Goal: Task Accomplishment & Management: Use online tool/utility

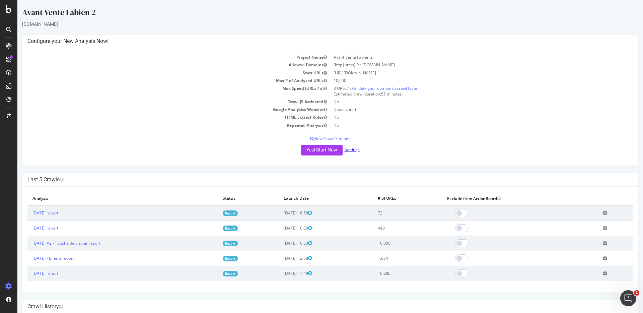
click at [354, 149] on link "Settings" at bounding box center [352, 150] width 15 height 6
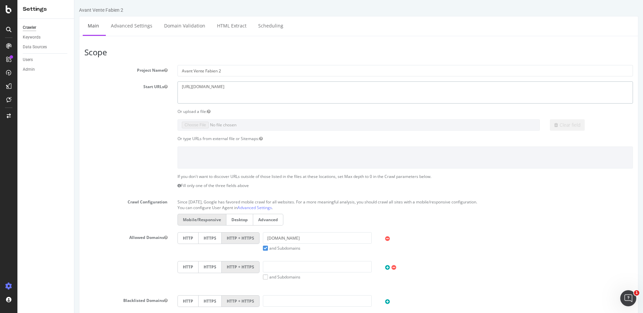
drag, startPoint x: 247, startPoint y: 95, endPoint x: 131, endPoint y: 75, distance: 118.2
click at [131, 75] on section "Project Name Avant Vente Fabien 2 Start URLs [URL][DOMAIN_NAME] Or upload a fil…" at bounding box center [358, 202] width 548 height 275
paste textarea "[DOMAIN_NAME][URL][PERSON_NAME]"
type textarea "[URL][DOMAIN_NAME][PERSON_NAME]"
drag, startPoint x: 302, startPoint y: 242, endPoint x: 232, endPoint y: 240, distance: 69.7
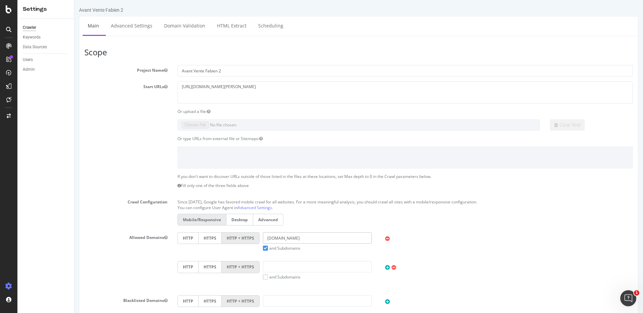
click at [232, 240] on div "HTTP HTTPS HTTP + HTTPS [DOMAIN_NAME] and Subdomains User Agent: Mobile Desktop…" at bounding box center [405, 241] width 462 height 19
paste input "[URL][DOMAIN_NAME][PERSON_NAME]"
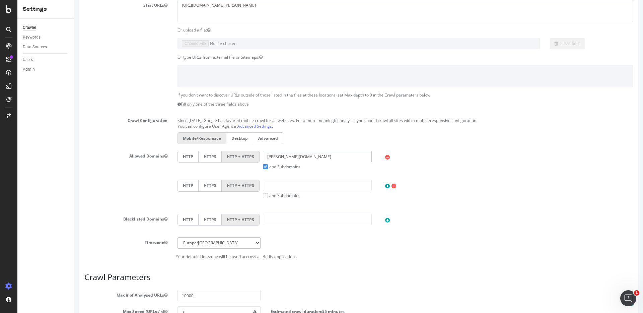
scroll to position [237, 0]
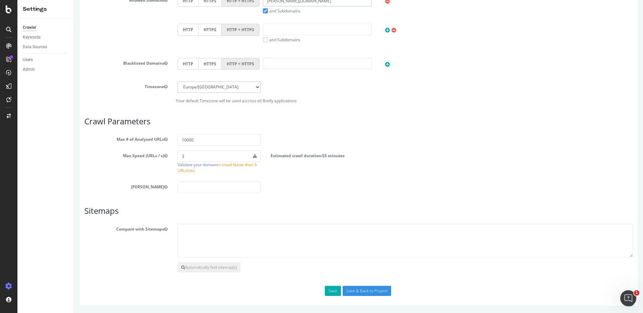
type input "[PERSON_NAME][DOMAIN_NAME]"
click at [357, 285] on div "Scope Project Name Avant Vente Fabien 2 Start URLs [URL][DOMAIN_NAME] Or upload…" at bounding box center [358, 53] width 548 height 485
click at [358, 288] on input "Save & Back to Project" at bounding box center [367, 291] width 49 height 10
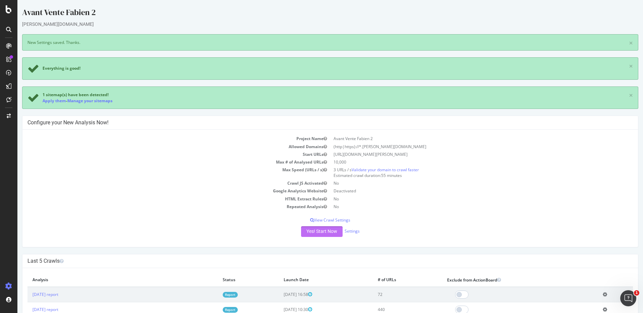
click at [319, 229] on button "Yes! Start Now" at bounding box center [322, 231] width 42 height 11
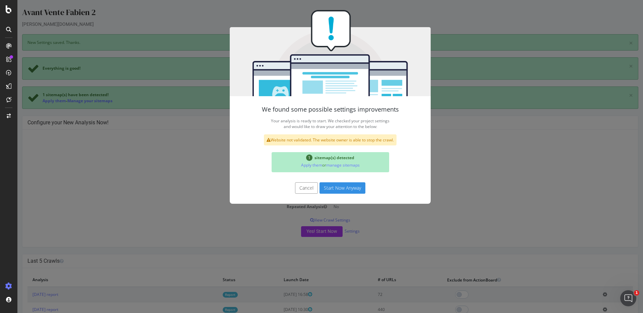
click at [346, 190] on button "Start Now Anyway" at bounding box center [342, 187] width 46 height 11
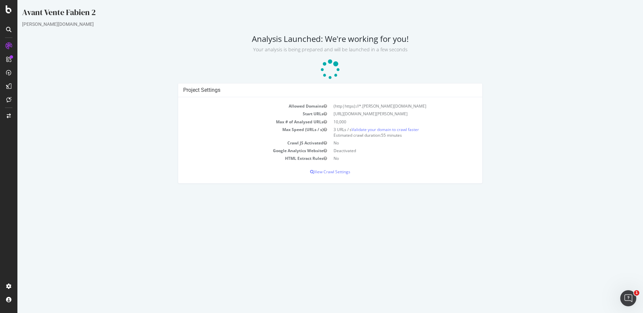
click at [82, 71] on p at bounding box center [330, 70] width 616 height 20
